Goal: Information Seeking & Learning: Find specific page/section

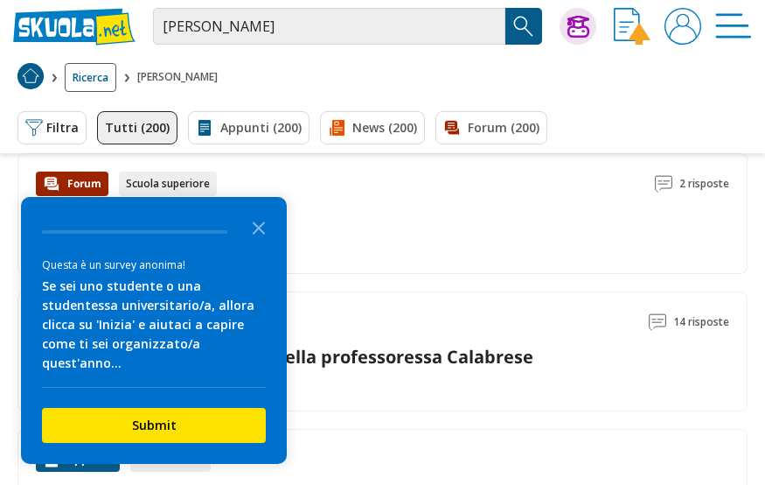
scroll to position [626, 0]
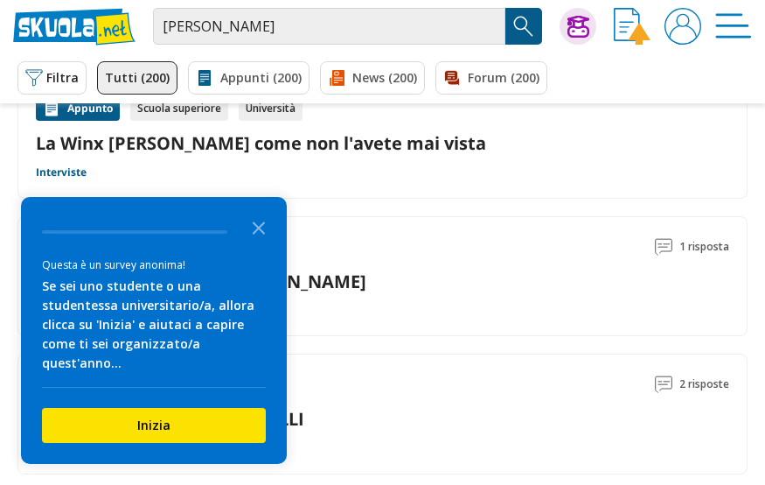
click at [259, 241] on icon "Close the survey" at bounding box center [258, 226] width 35 height 35
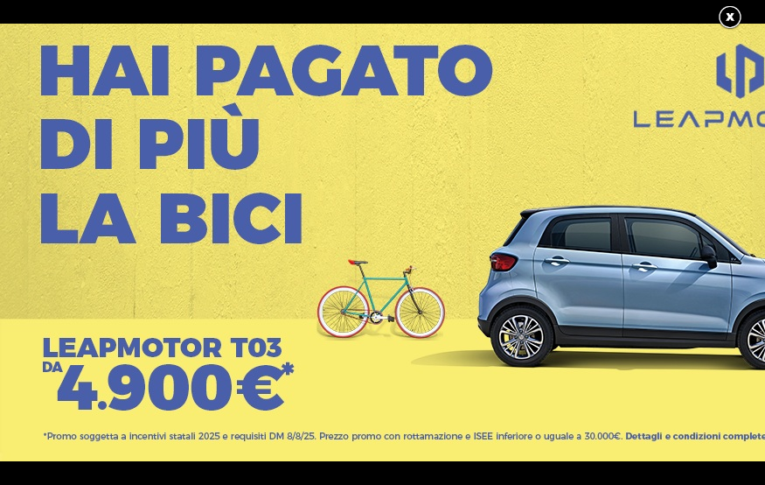
scroll to position [0, 0]
click at [735, 17] on link at bounding box center [739, 17] width 44 height 26
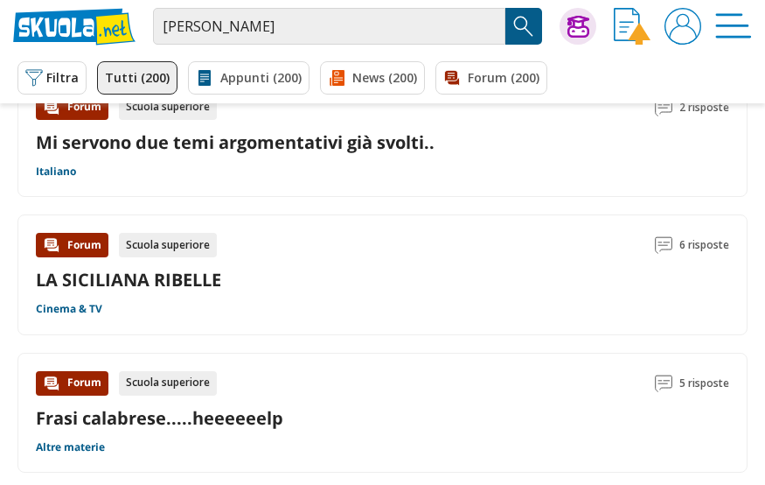
click at [695, 6] on div "rita calabrese Trova un tutor esperto su questo argomento Chiedi Tutor AI" at bounding box center [382, 26] width 765 height 52
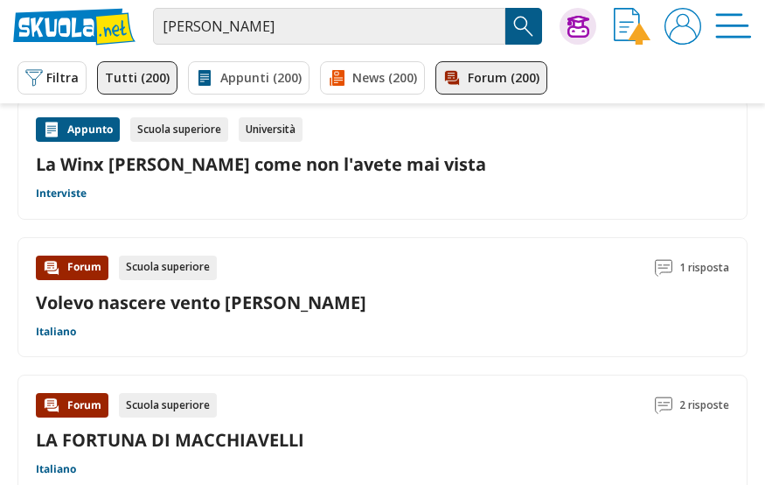
scroll to position [604, 0]
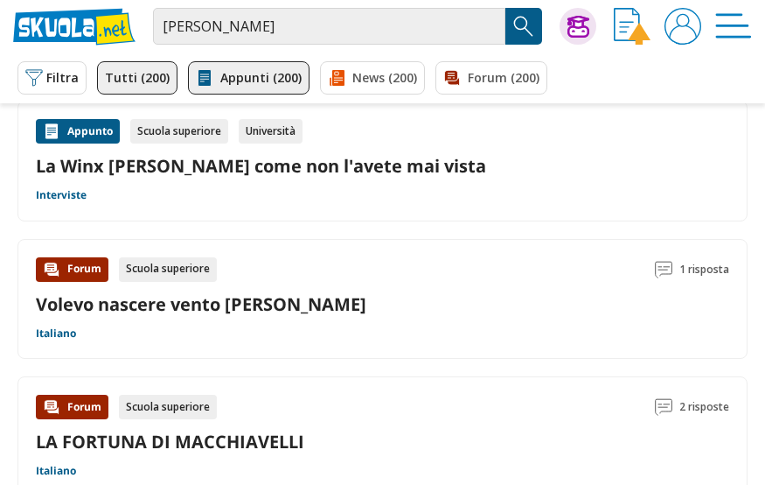
click at [234, 72] on link "Appunti (200)" at bounding box center [249, 77] width 122 height 33
